Goal: Task Accomplishment & Management: Complete application form

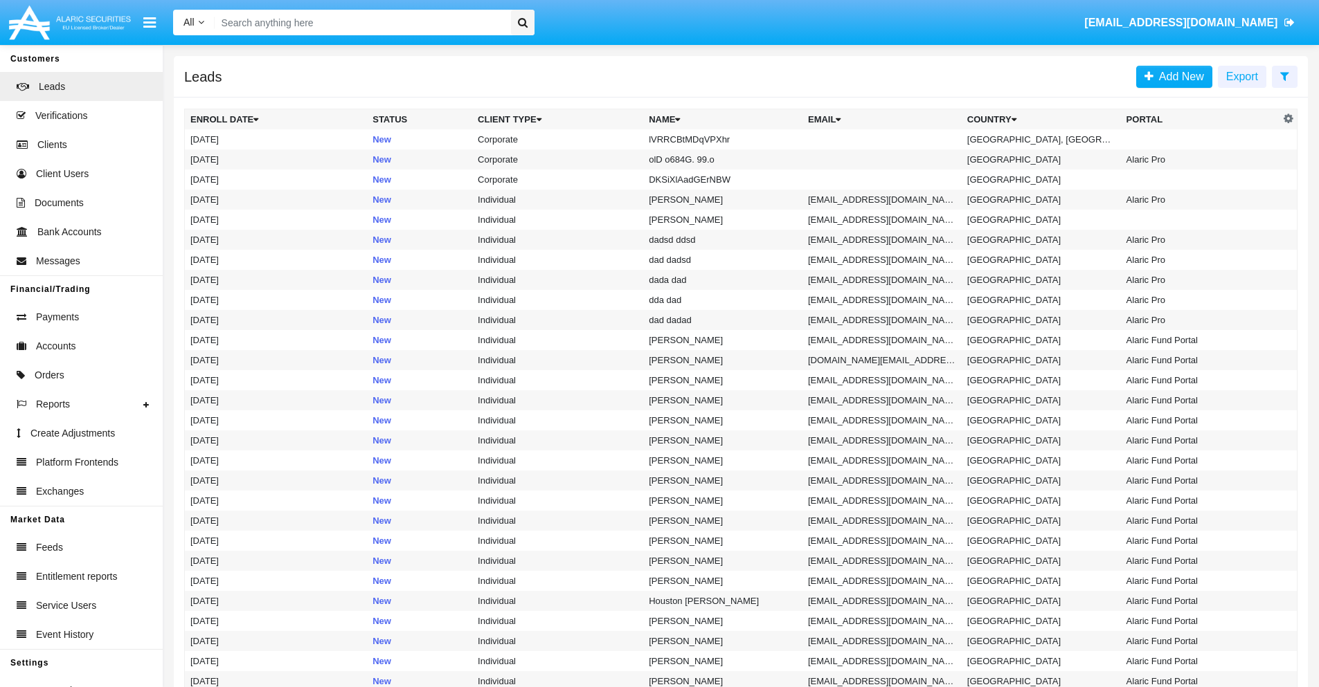
click at [1284, 75] on icon at bounding box center [1284, 76] width 9 height 11
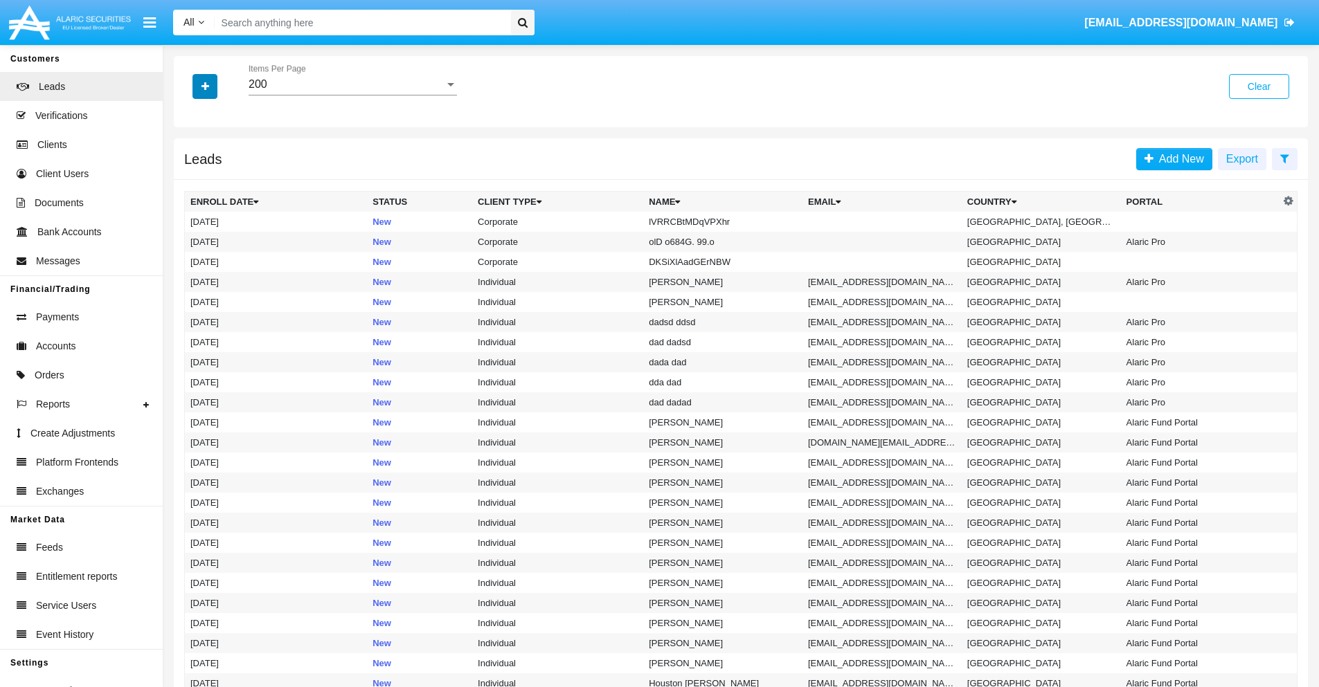
click at [205, 86] on icon "button" at bounding box center [205, 87] width 8 height 10
click at [216, 155] on span "Name" at bounding box center [216, 155] width 30 height 17
click at [190, 161] on input "Name" at bounding box center [190, 161] width 1 height 1
checkbox input "true"
click at [205, 86] on icon "button" at bounding box center [205, 87] width 8 height 10
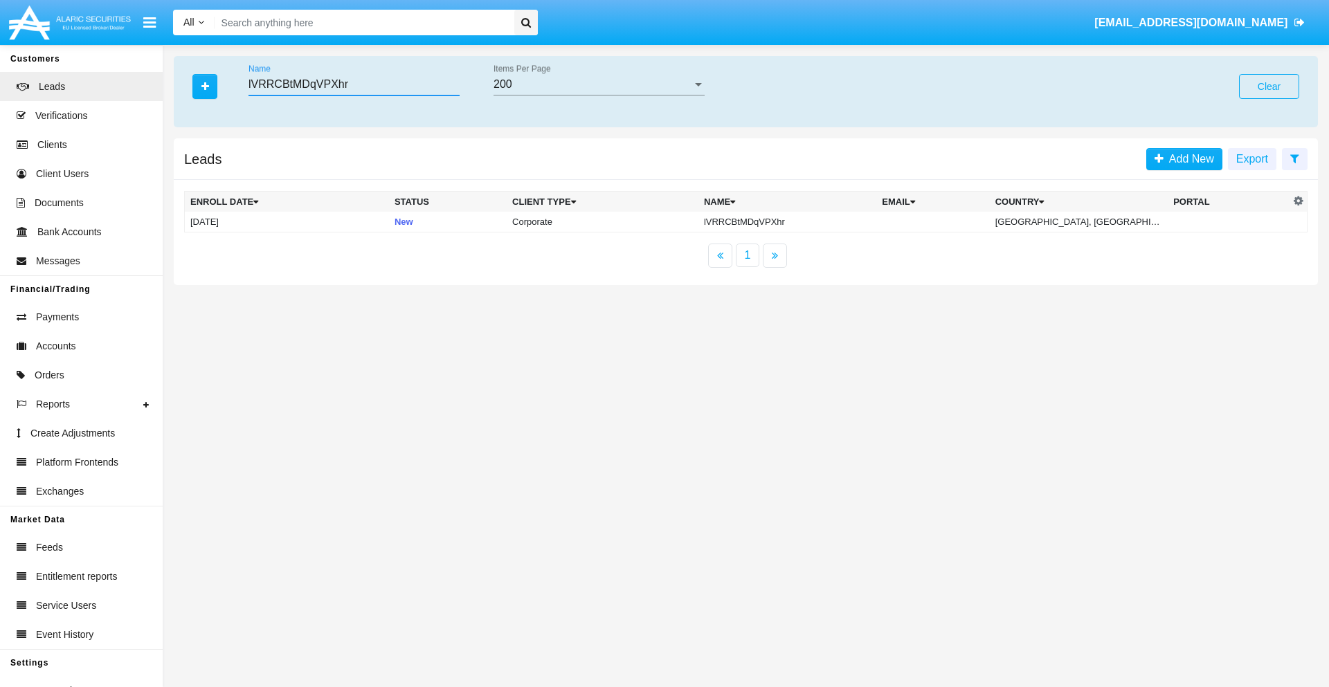
type input "lVRRCBtMDqVPXhr"
click at [790, 222] on td "lVRRCBtMDqVPXhr" at bounding box center [787, 222] width 178 height 21
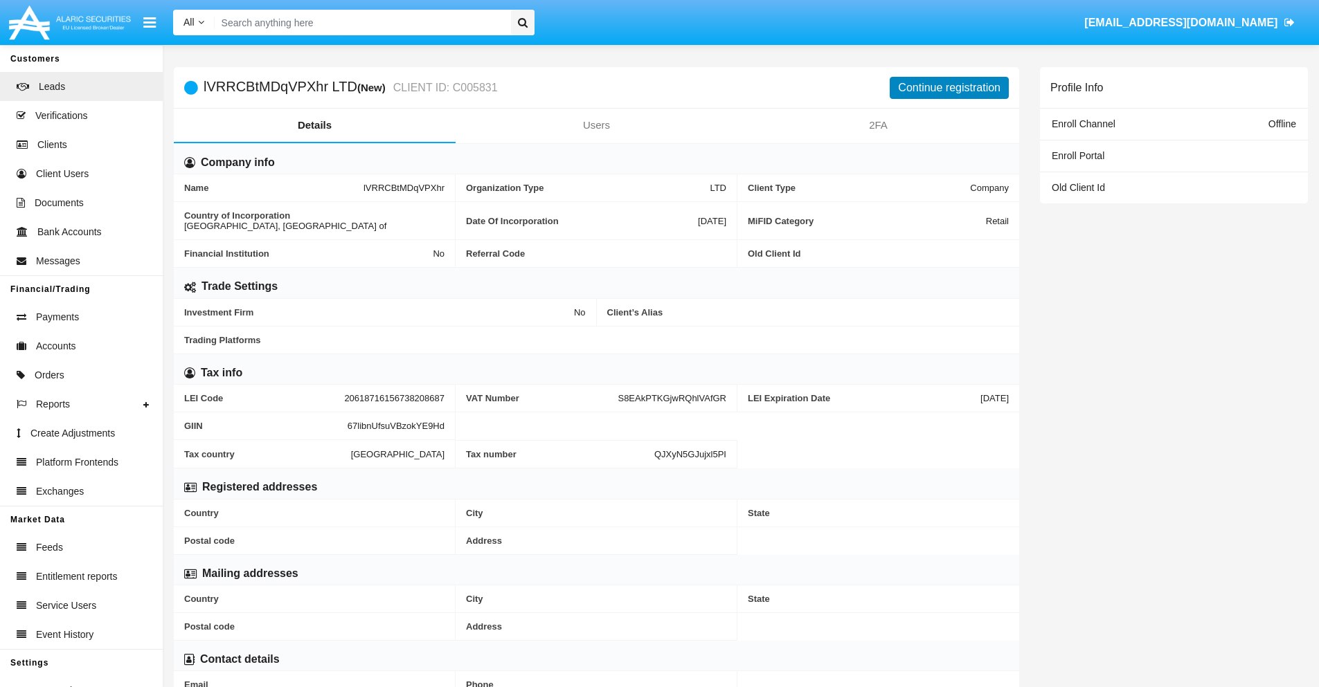
click at [949, 87] on button "Continue registration" at bounding box center [949, 88] width 119 height 22
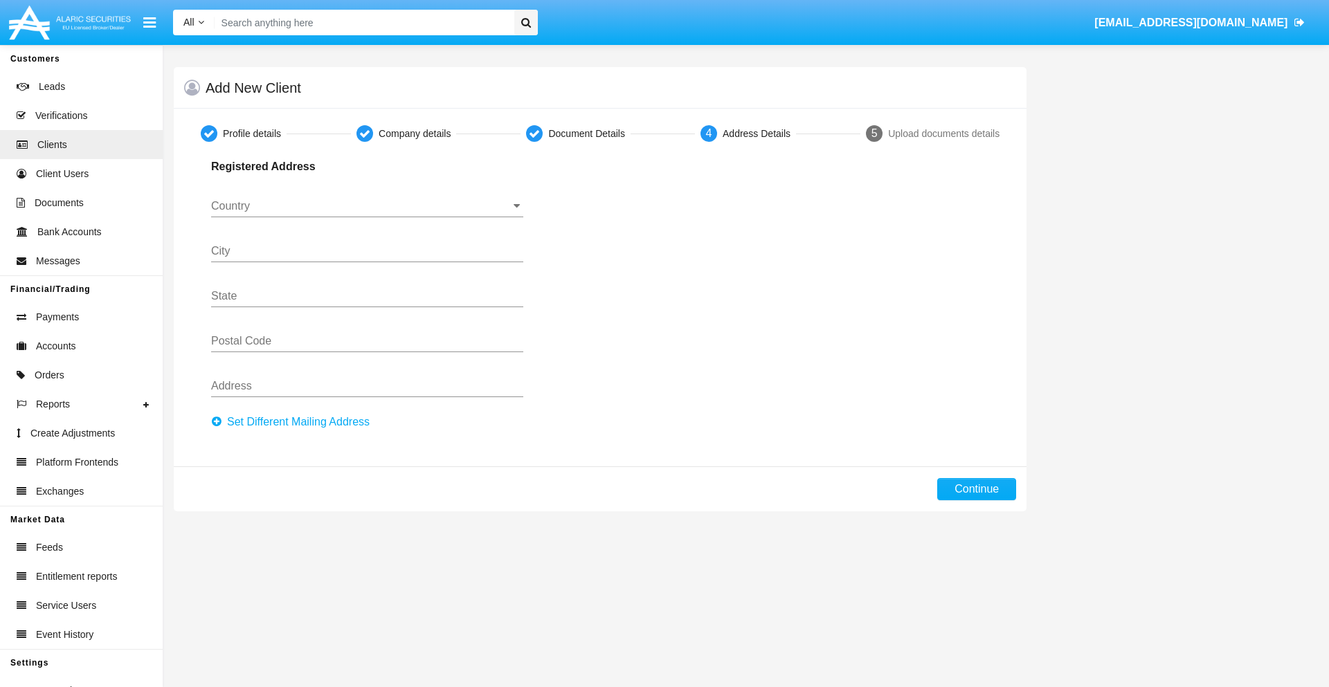
click at [294, 422] on button "Set Different Mailing Address" at bounding box center [294, 422] width 167 height 22
click at [977, 489] on button "Continue" at bounding box center [976, 489] width 79 height 22
